Goal: Transaction & Acquisition: Book appointment/travel/reservation

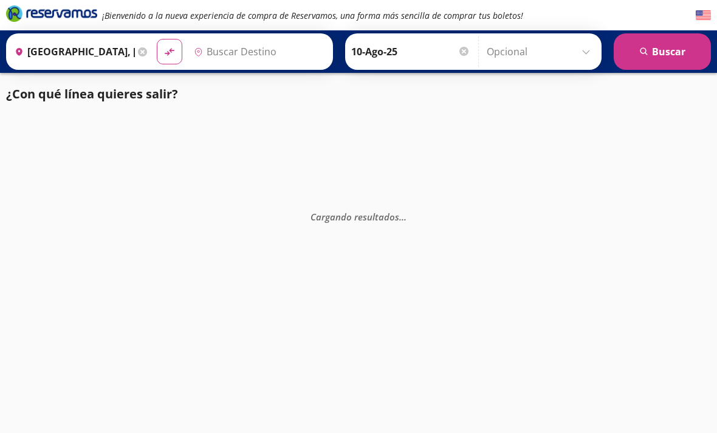
type input "[GEOGRAPHIC_DATA], [GEOGRAPHIC_DATA]"
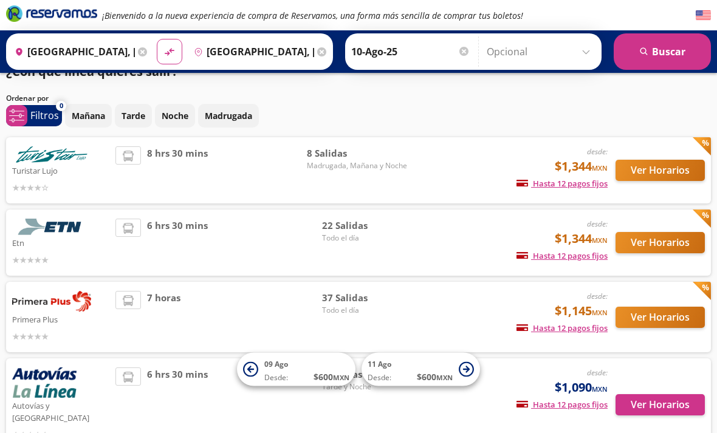
scroll to position [22, 0]
click at [400, 317] on div "37 Salidas Todo el día" at bounding box center [364, 318] width 85 height 52
click at [89, 310] on img at bounding box center [51, 302] width 79 height 21
click at [126, 303] on icon at bounding box center [128, 301] width 11 height 11
click at [359, 323] on div "37 Salidas Todo el día" at bounding box center [364, 318] width 85 height 52
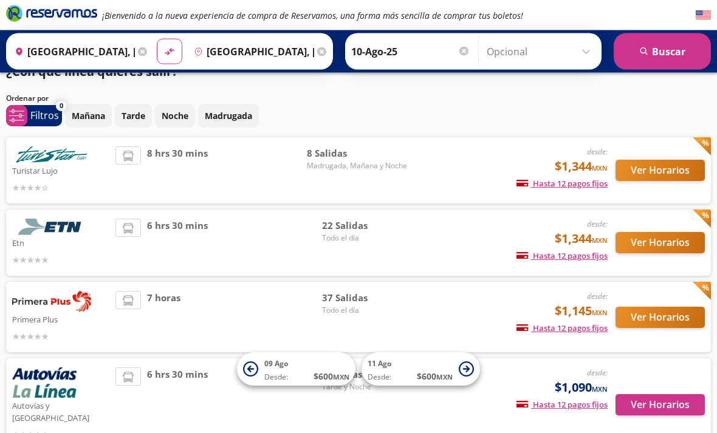
click at [30, 310] on img at bounding box center [51, 302] width 79 height 21
click at [677, 324] on button "Ver Horarios" at bounding box center [660, 318] width 89 height 21
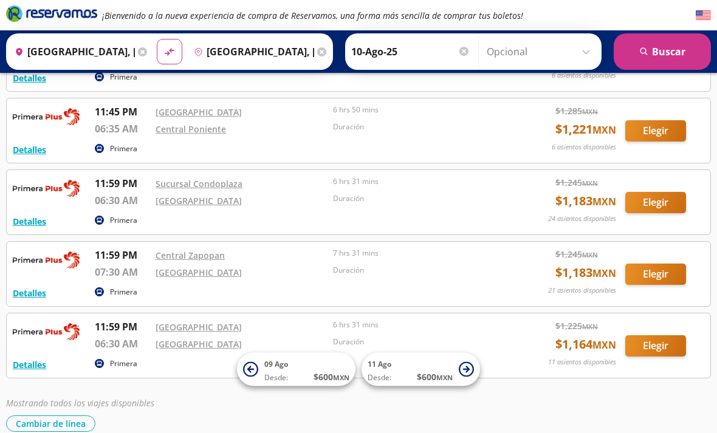
scroll to position [2428, 0]
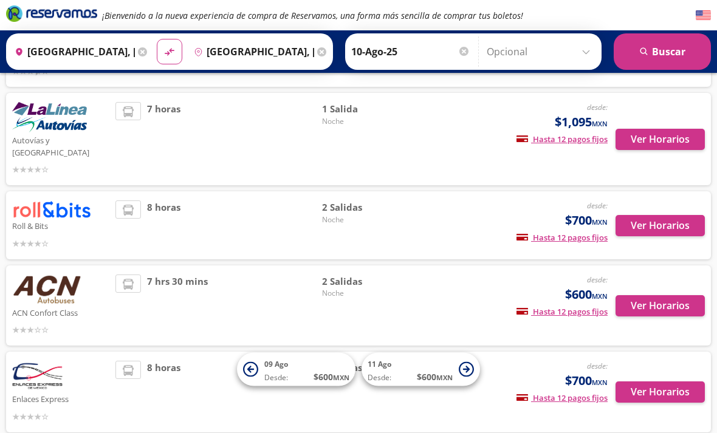
scroll to position [22, 0]
